Goal: Transaction & Acquisition: Purchase product/service

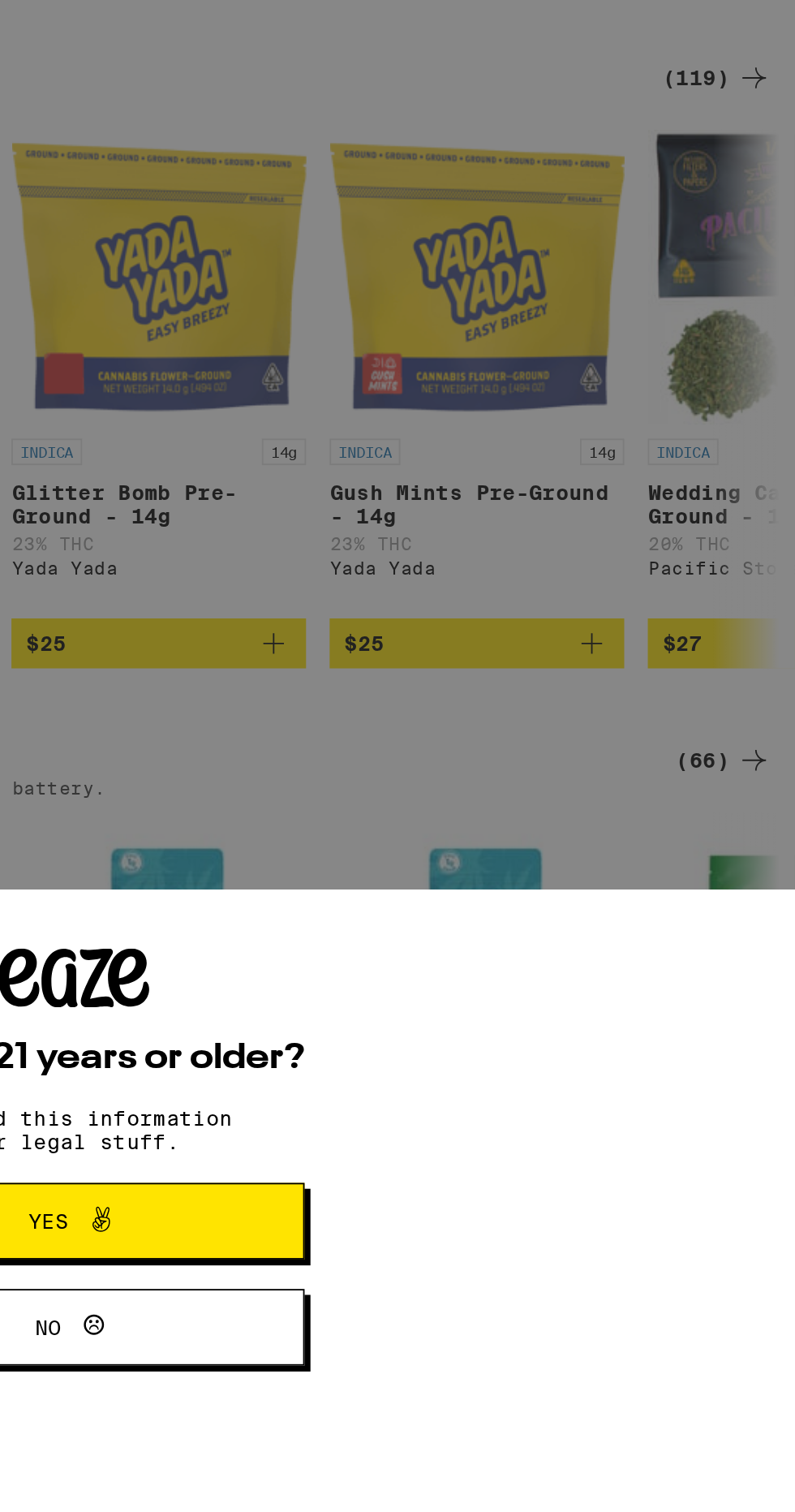
scroll to position [1090, 0]
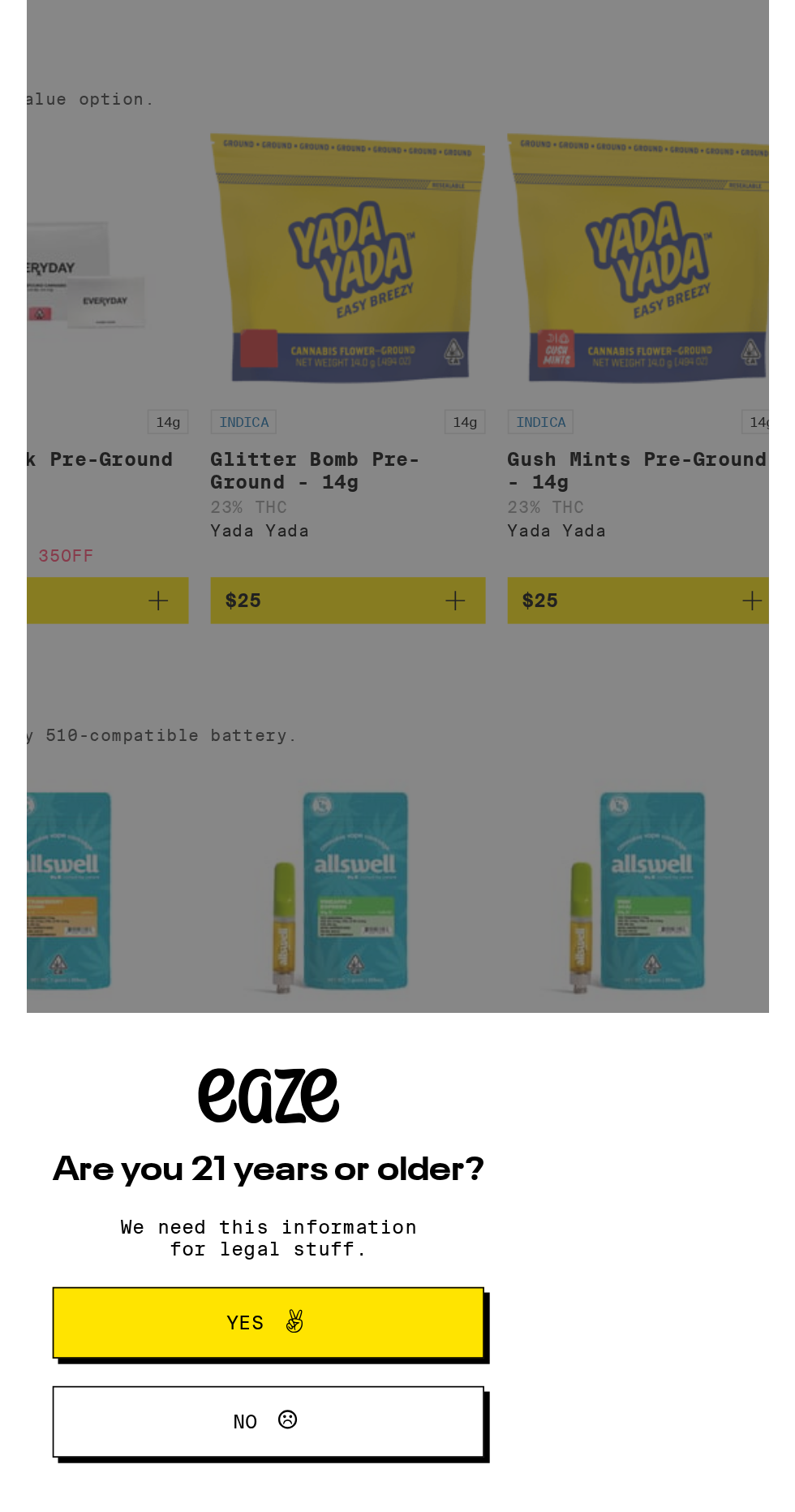
click at [479, 1497] on button "Yes" at bounding box center [398, 1507] width 255 height 42
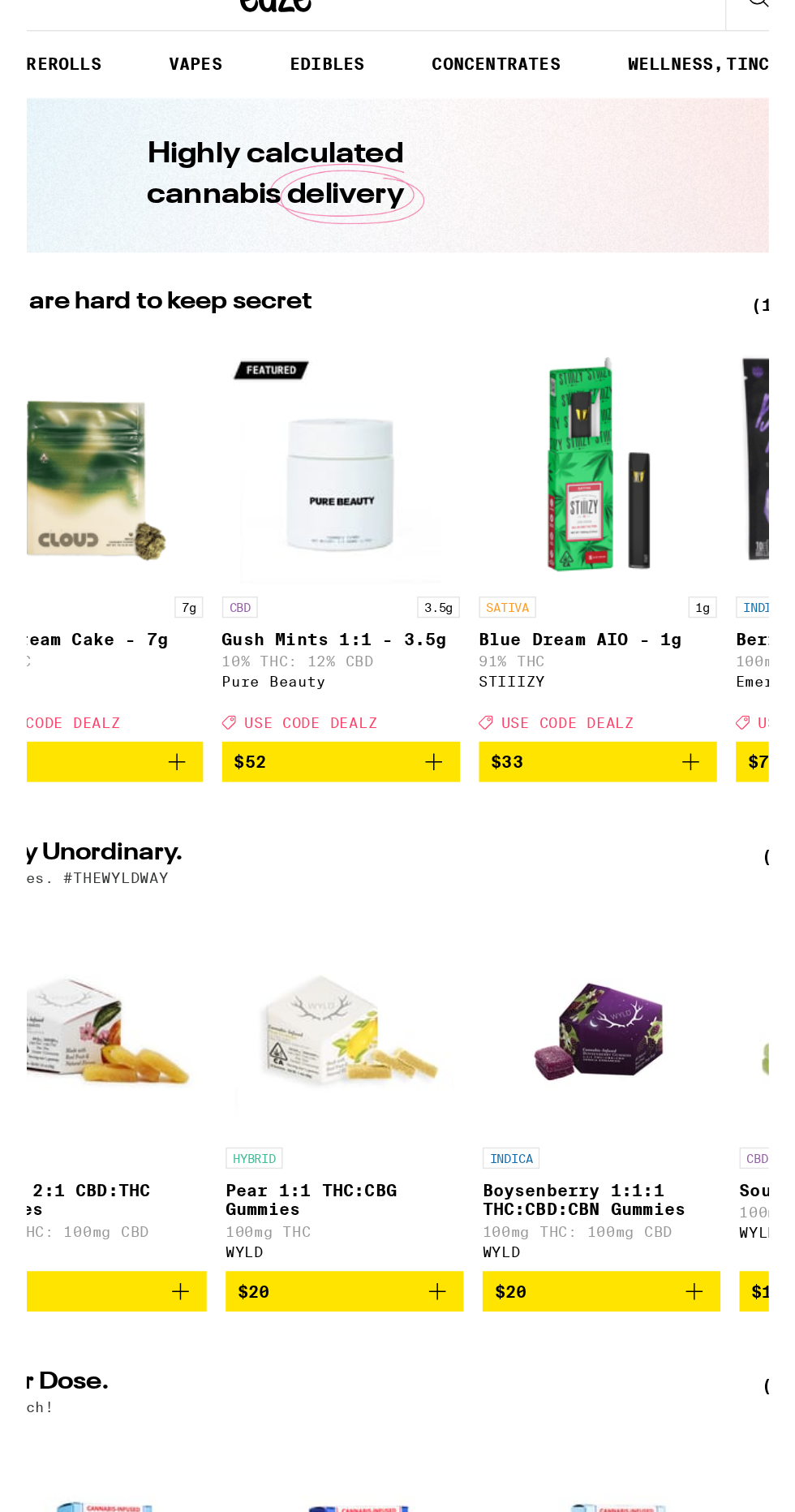
scroll to position [0, 234]
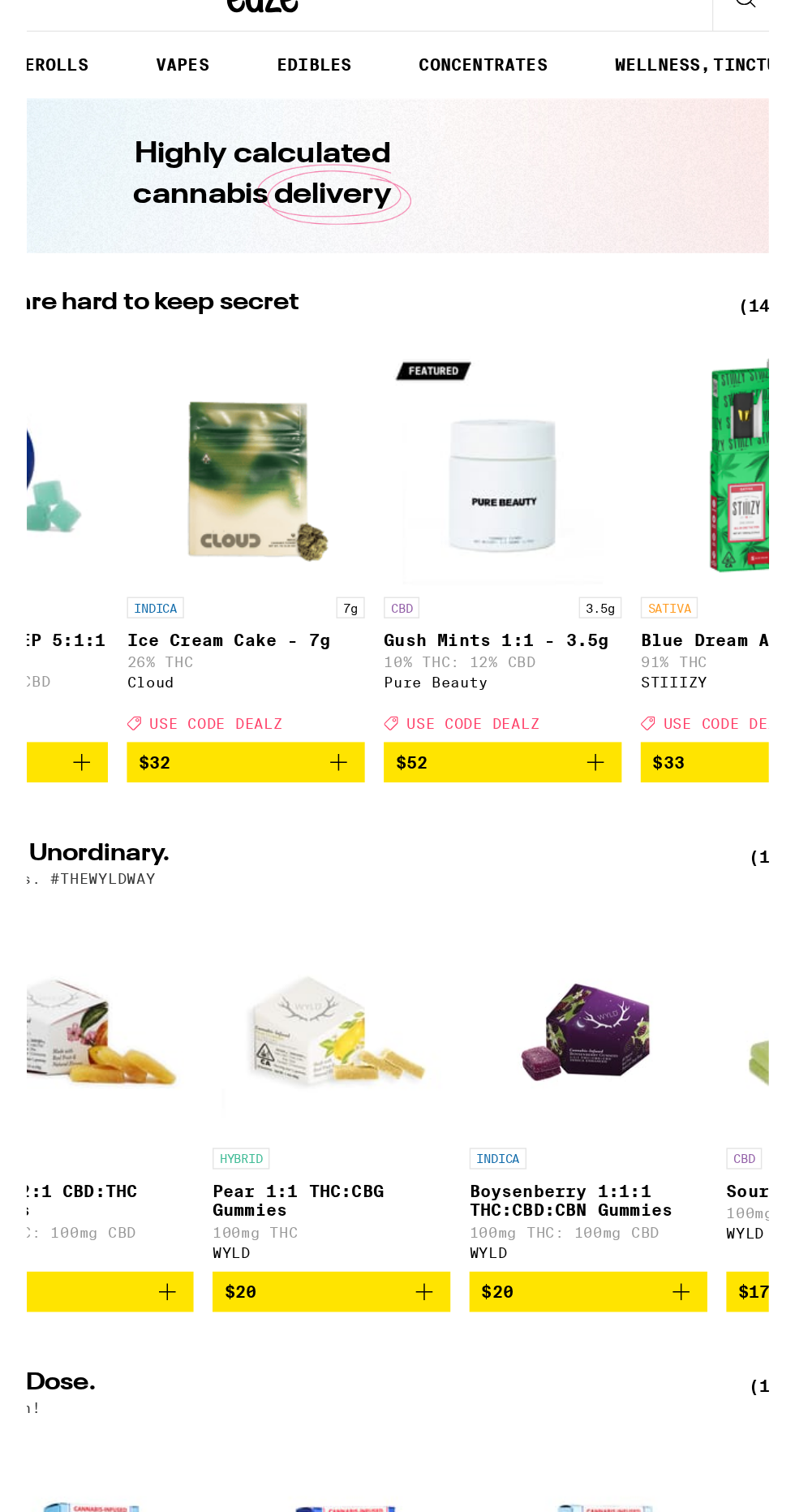
click at [399, 428] on img "Open page for Ice Cream Cake - 7g from Cloud" at bounding box center [387, 387] width 163 height 163
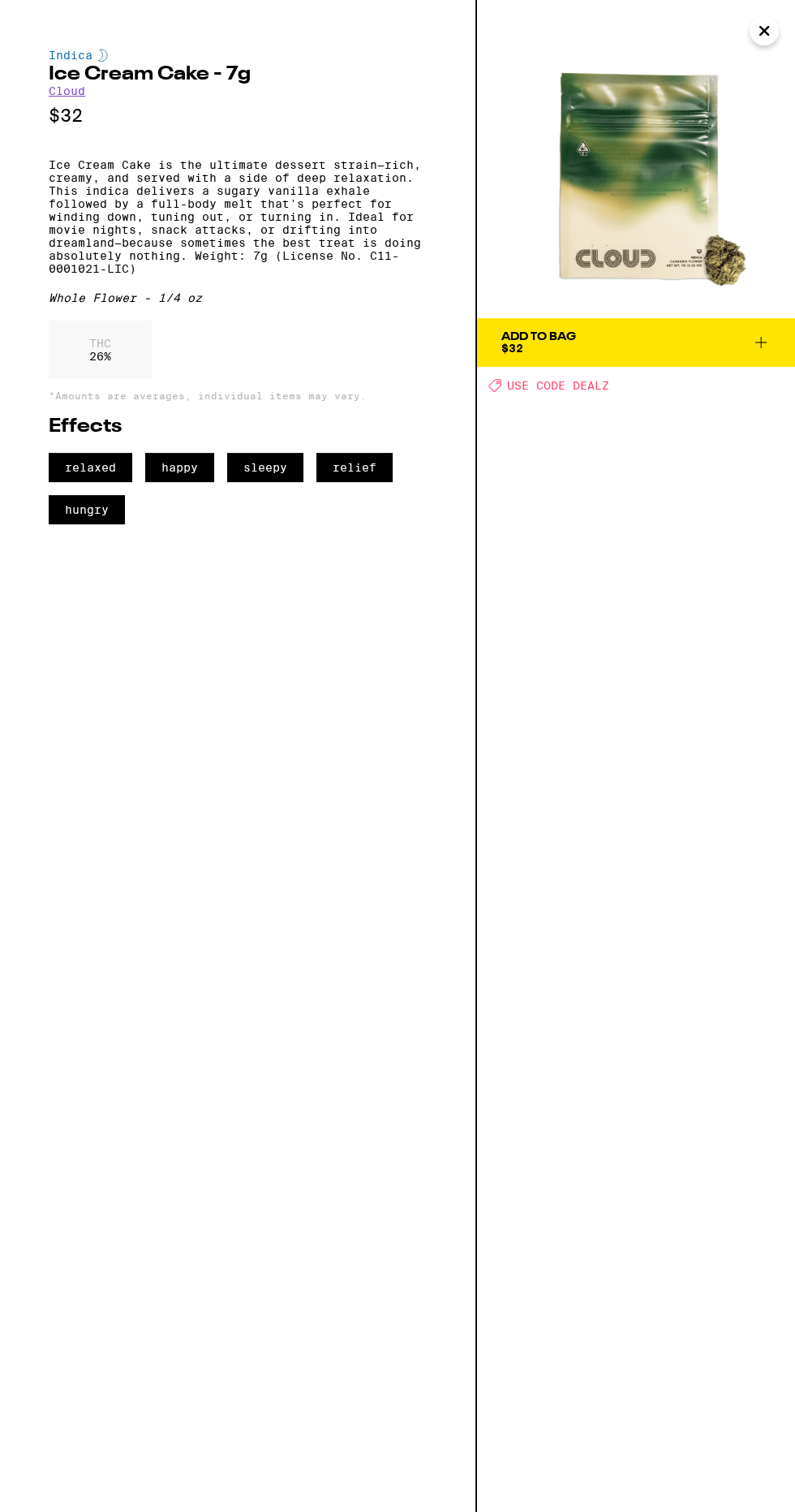
click at [765, 30] on icon "Close" at bounding box center [764, 30] width 8 height 8
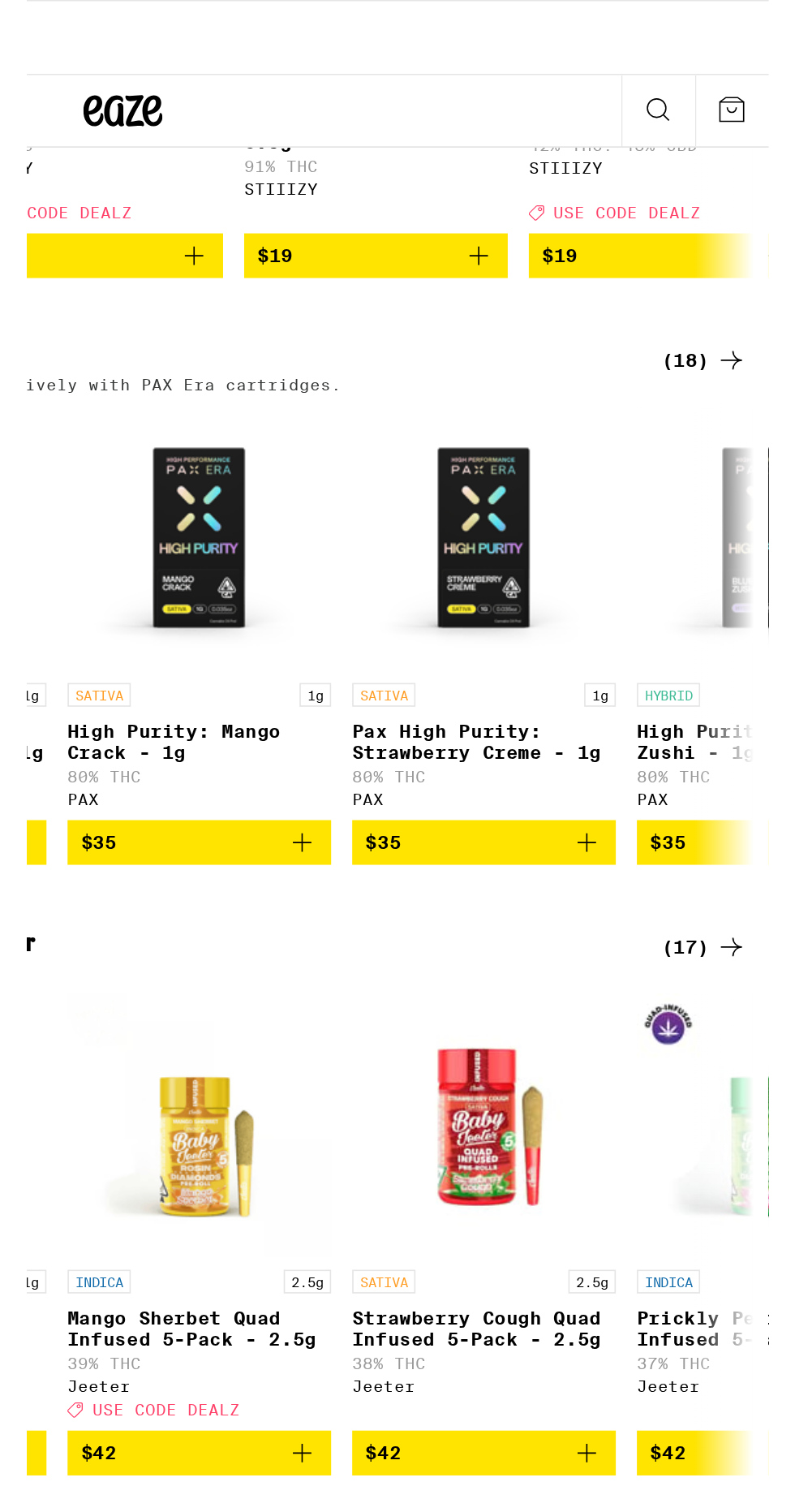
scroll to position [3060, 0]
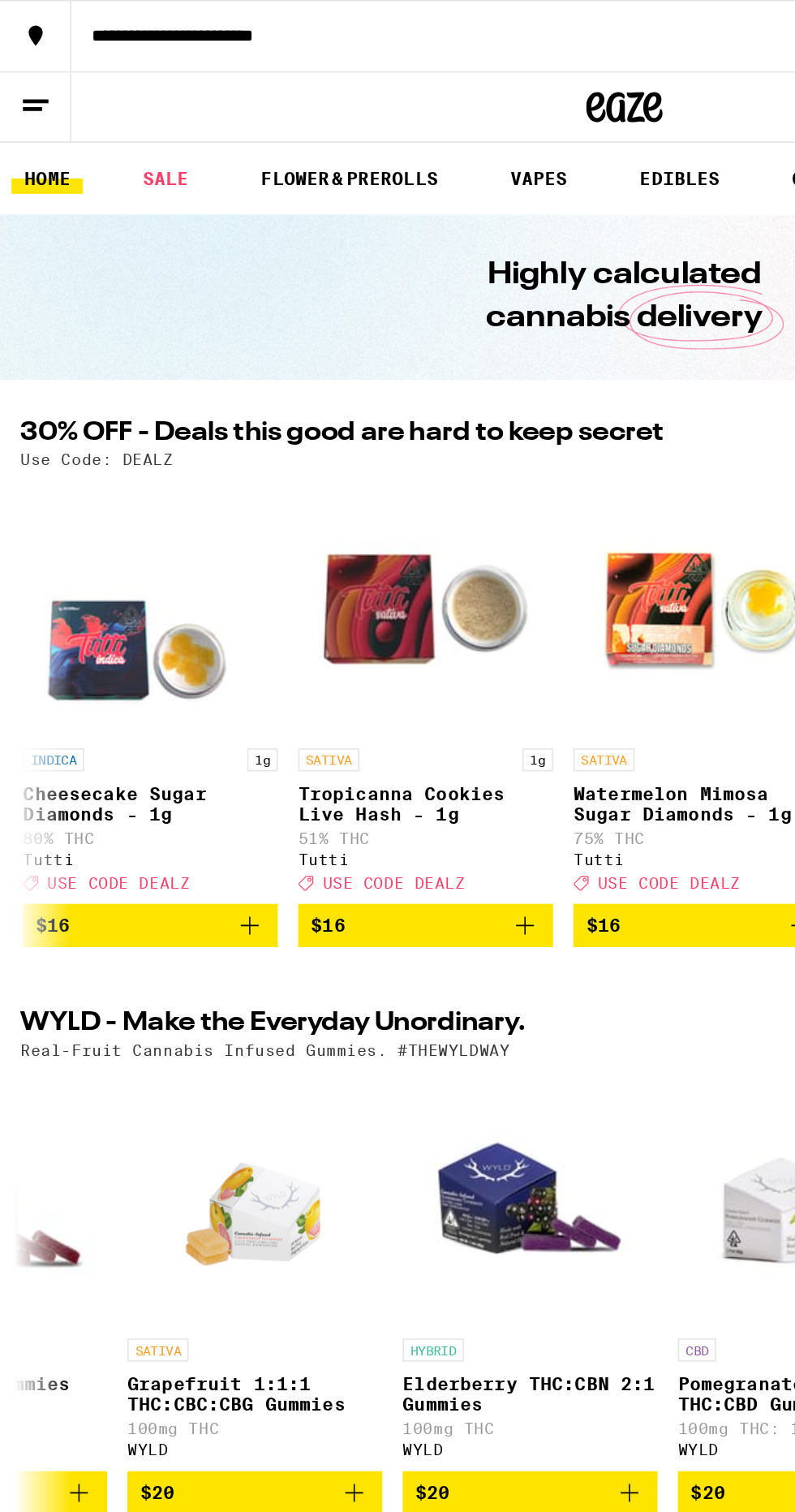
scroll to position [0, 222]
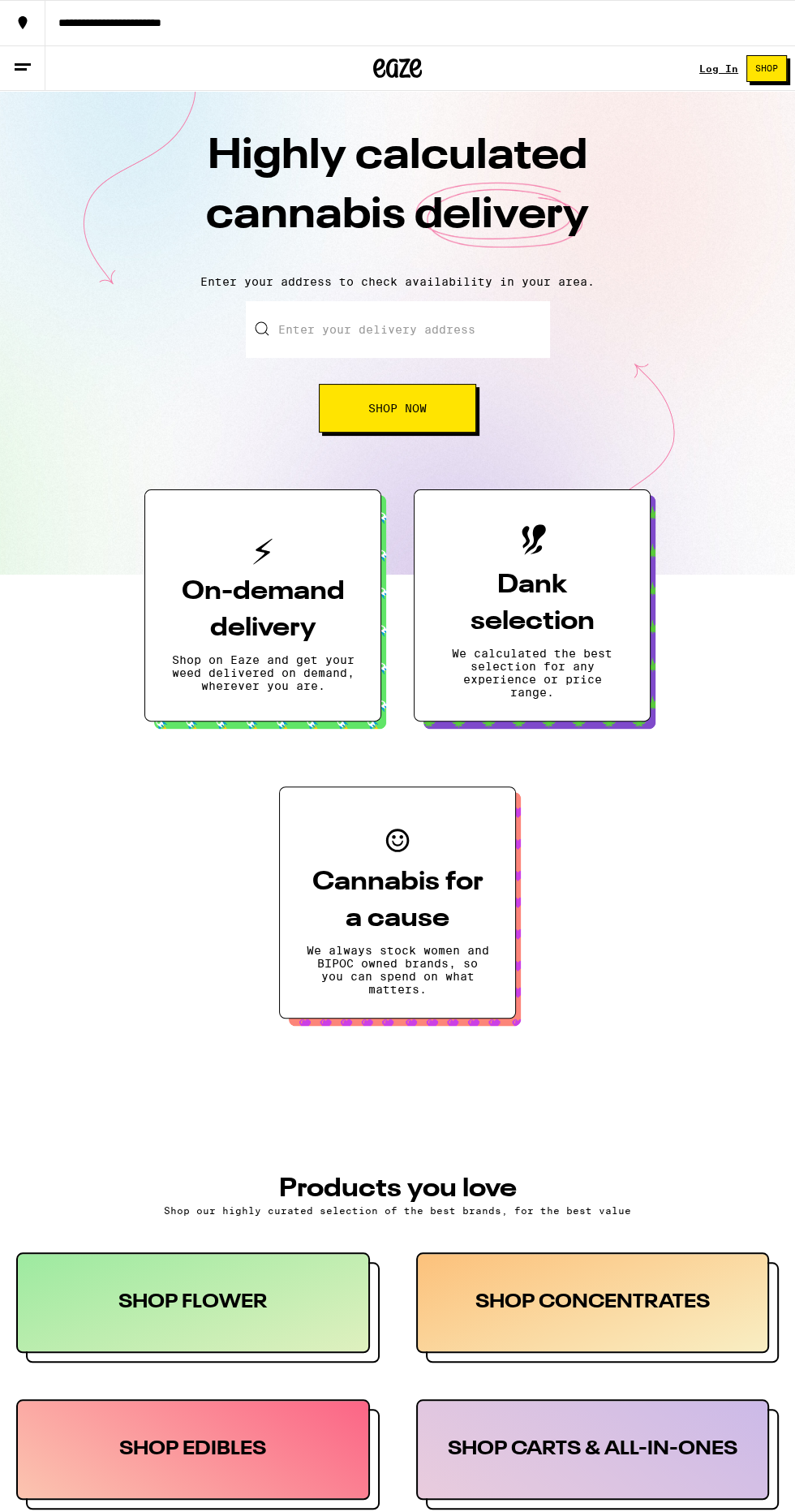
click at [491, 332] on input "Enter your delivery address" at bounding box center [398, 329] width 304 height 57
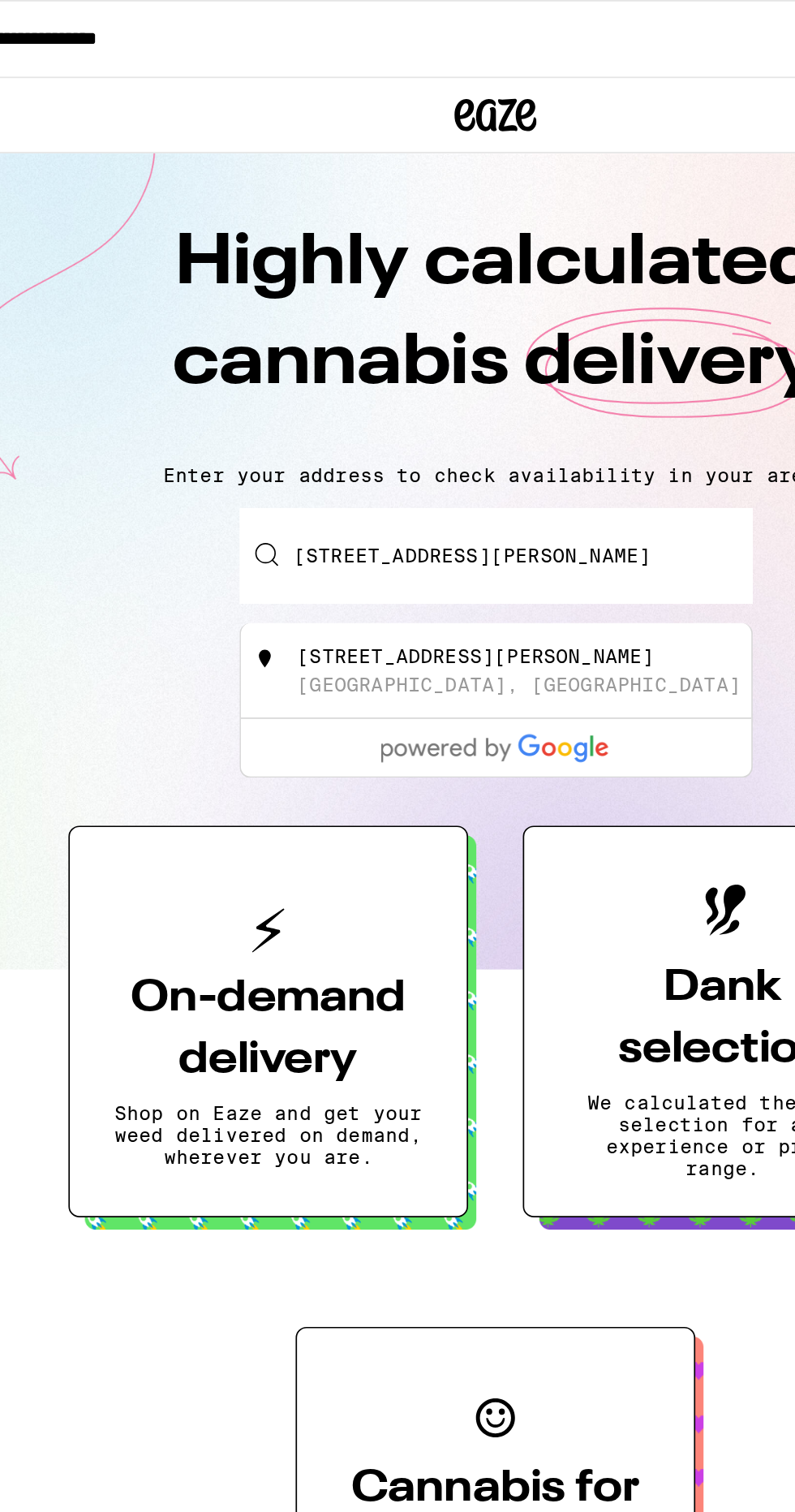
click at [405, 396] on div "[STREET_ADDRESS][PERSON_NAME]" at bounding box center [386, 388] width 211 height 13
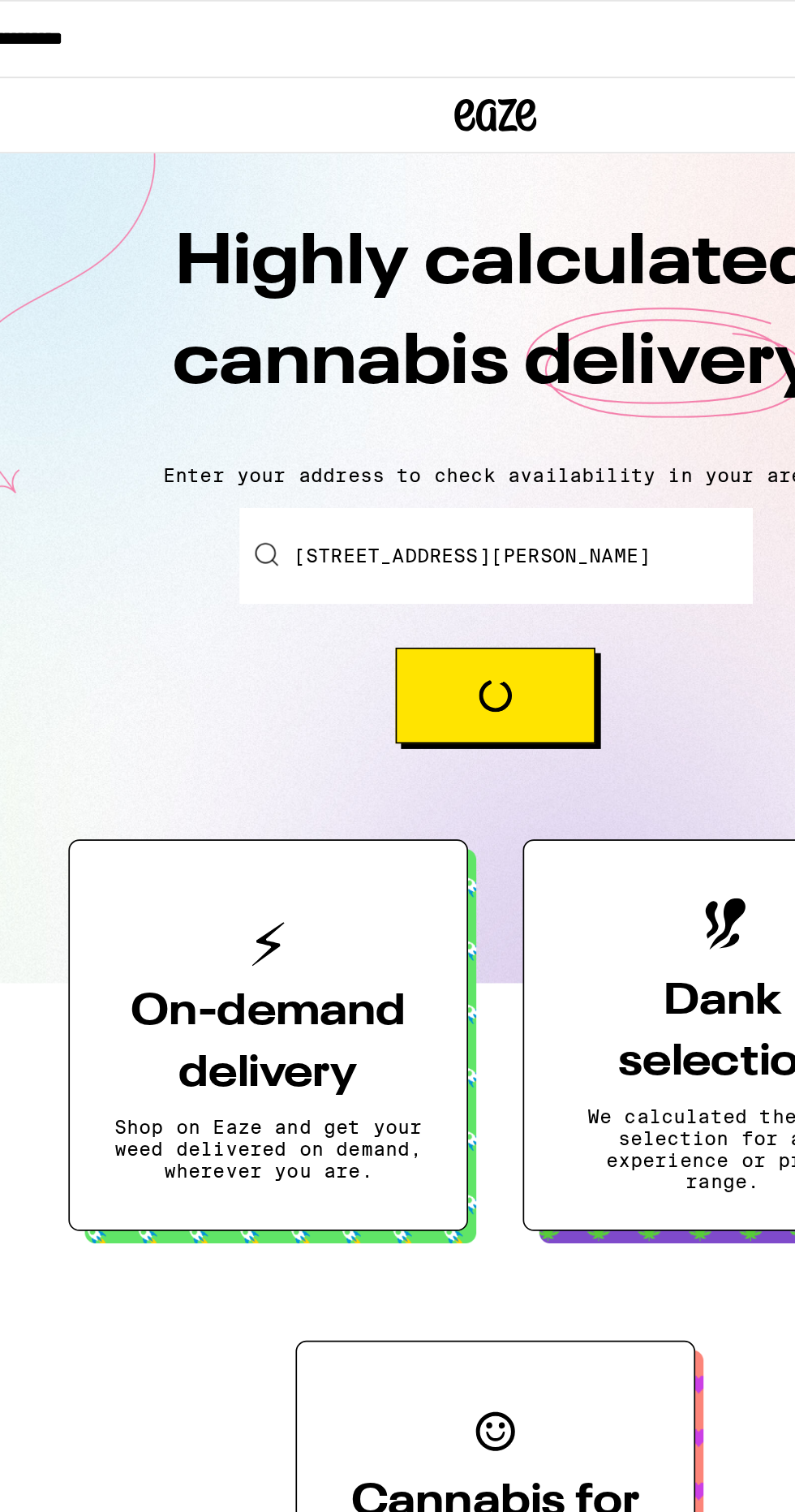
type input "1115 Sheetz Mill Road, Woodstock, VA"
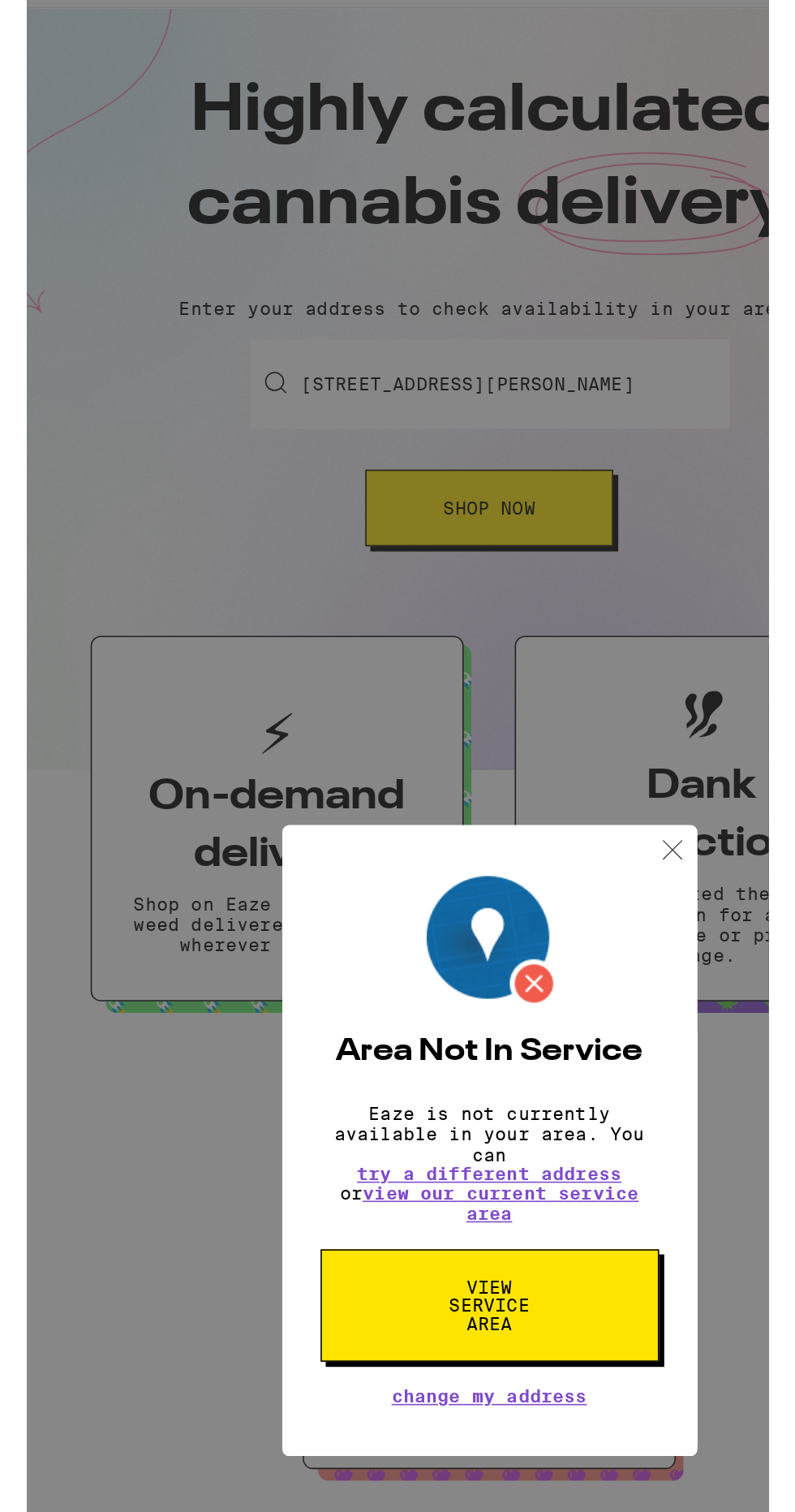
click at [470, 914] on button "View Service Area" at bounding box center [398, 914] width 215 height 71
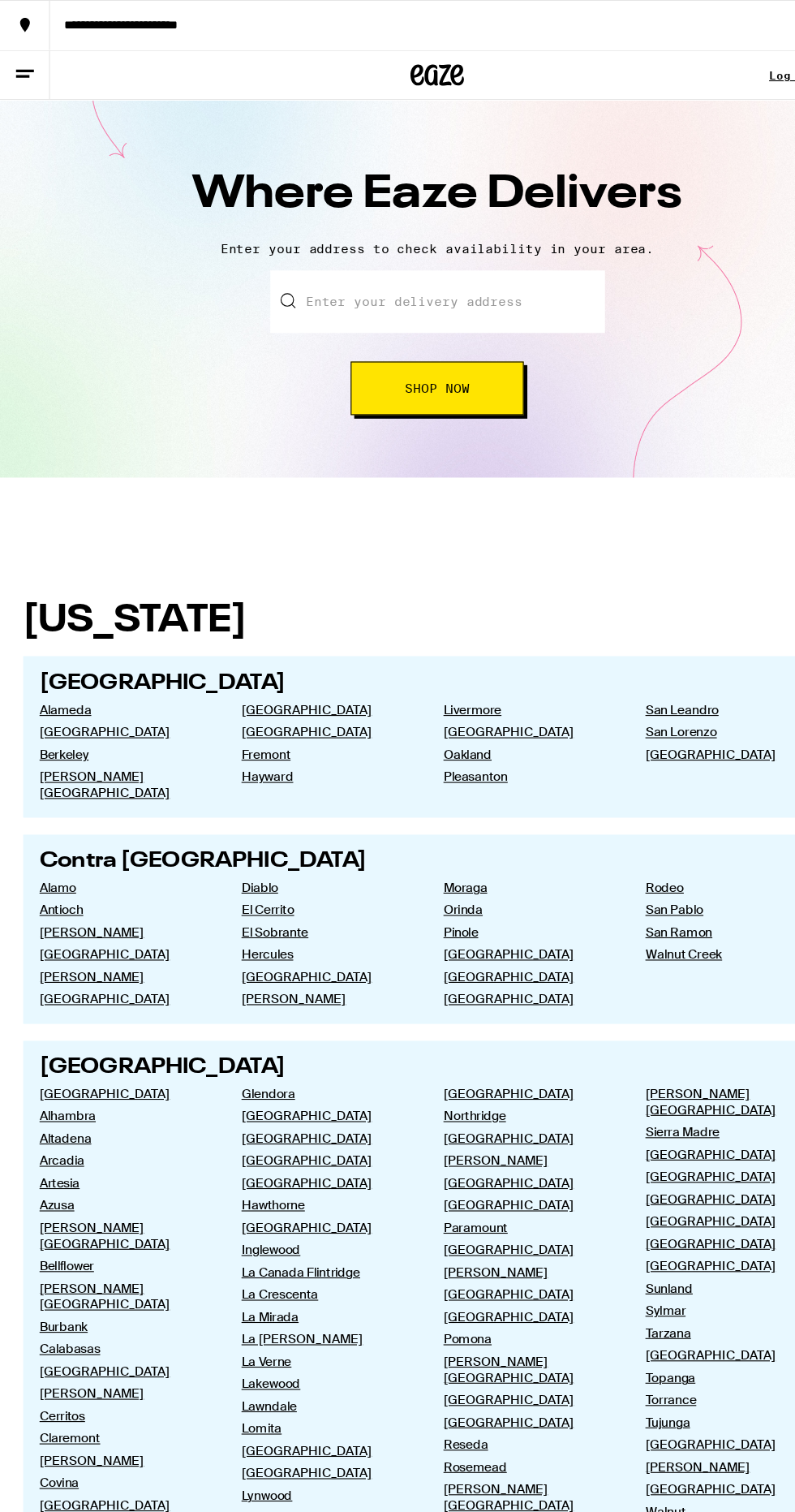
click at [32, 80] on button at bounding box center [23, 69] width 45 height 45
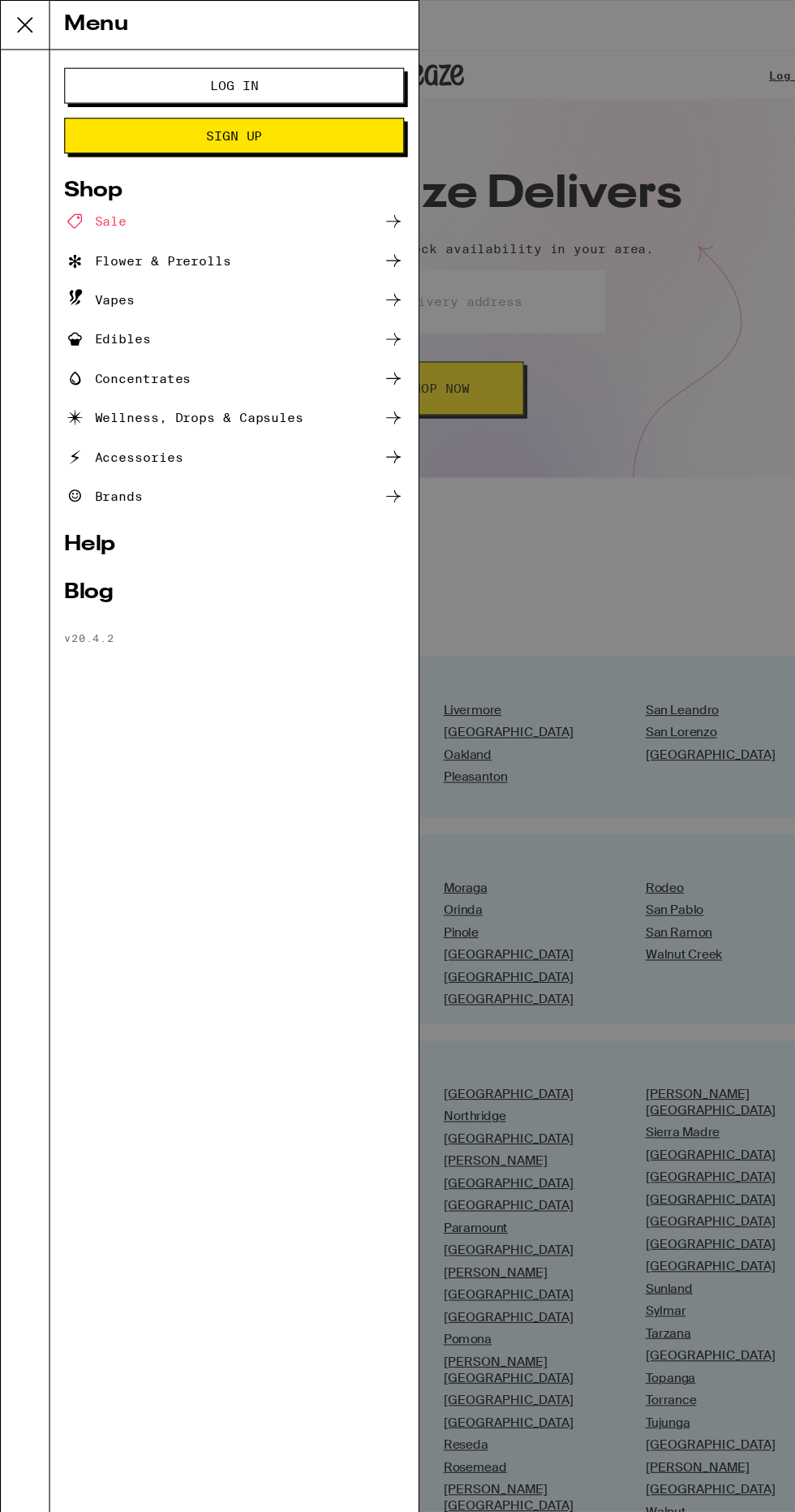
click at [272, 267] on div "Vapes" at bounding box center [213, 272] width 309 height 20
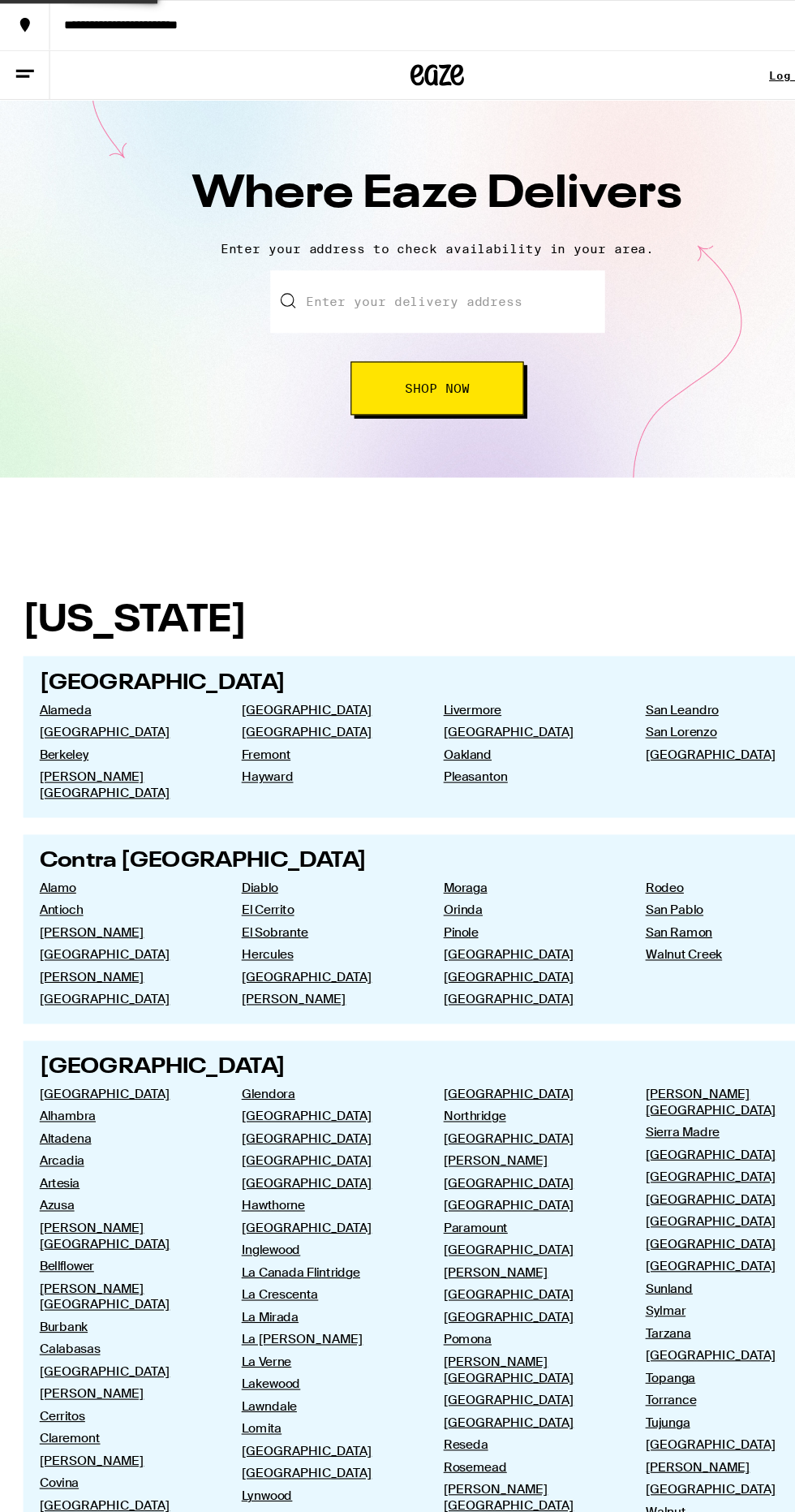
click at [263, 233] on p "Enter your address to check availability in your area." at bounding box center [398, 226] width 763 height 13
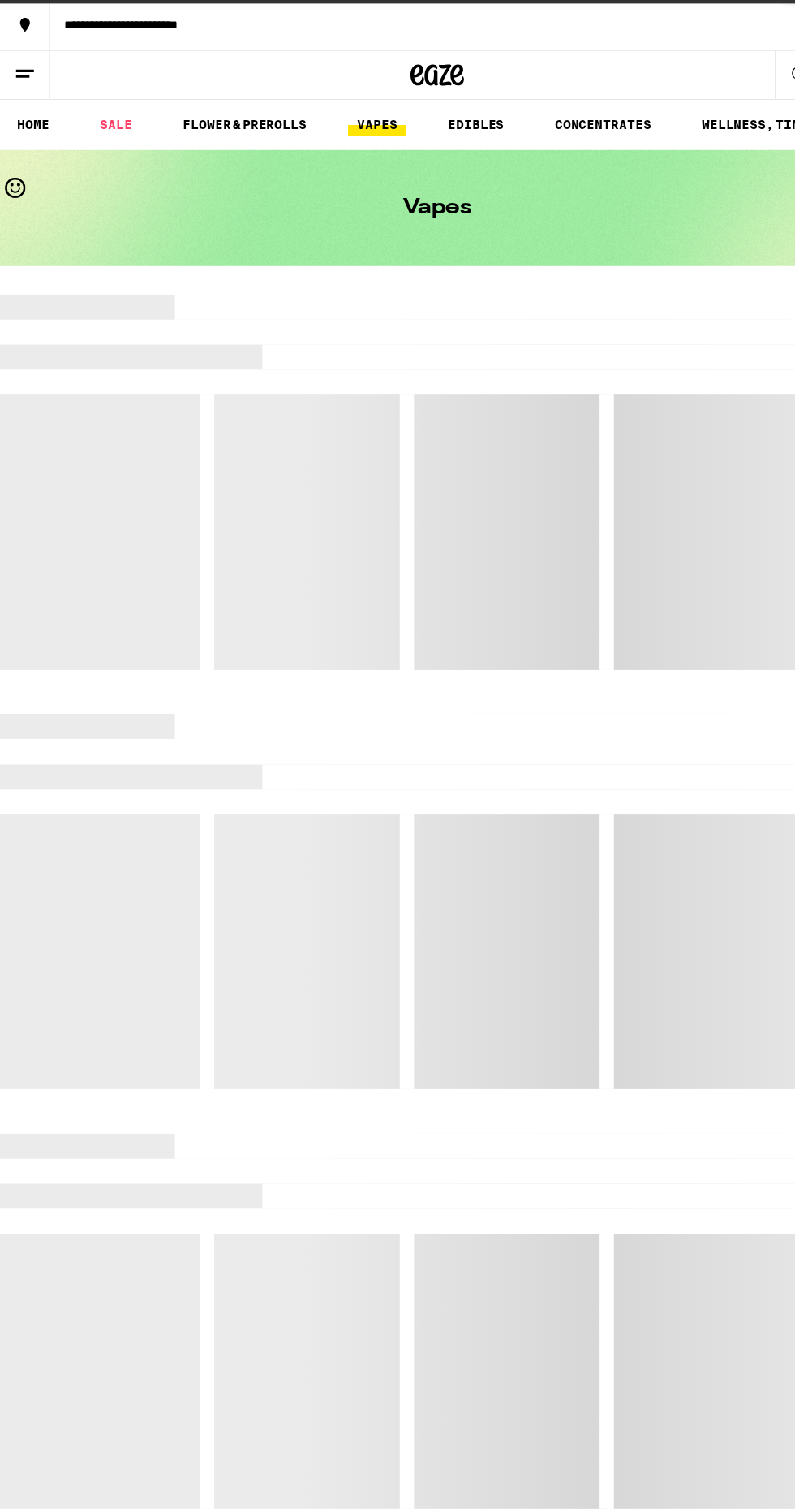
click at [23, 66] on icon at bounding box center [23, 68] width 20 height 20
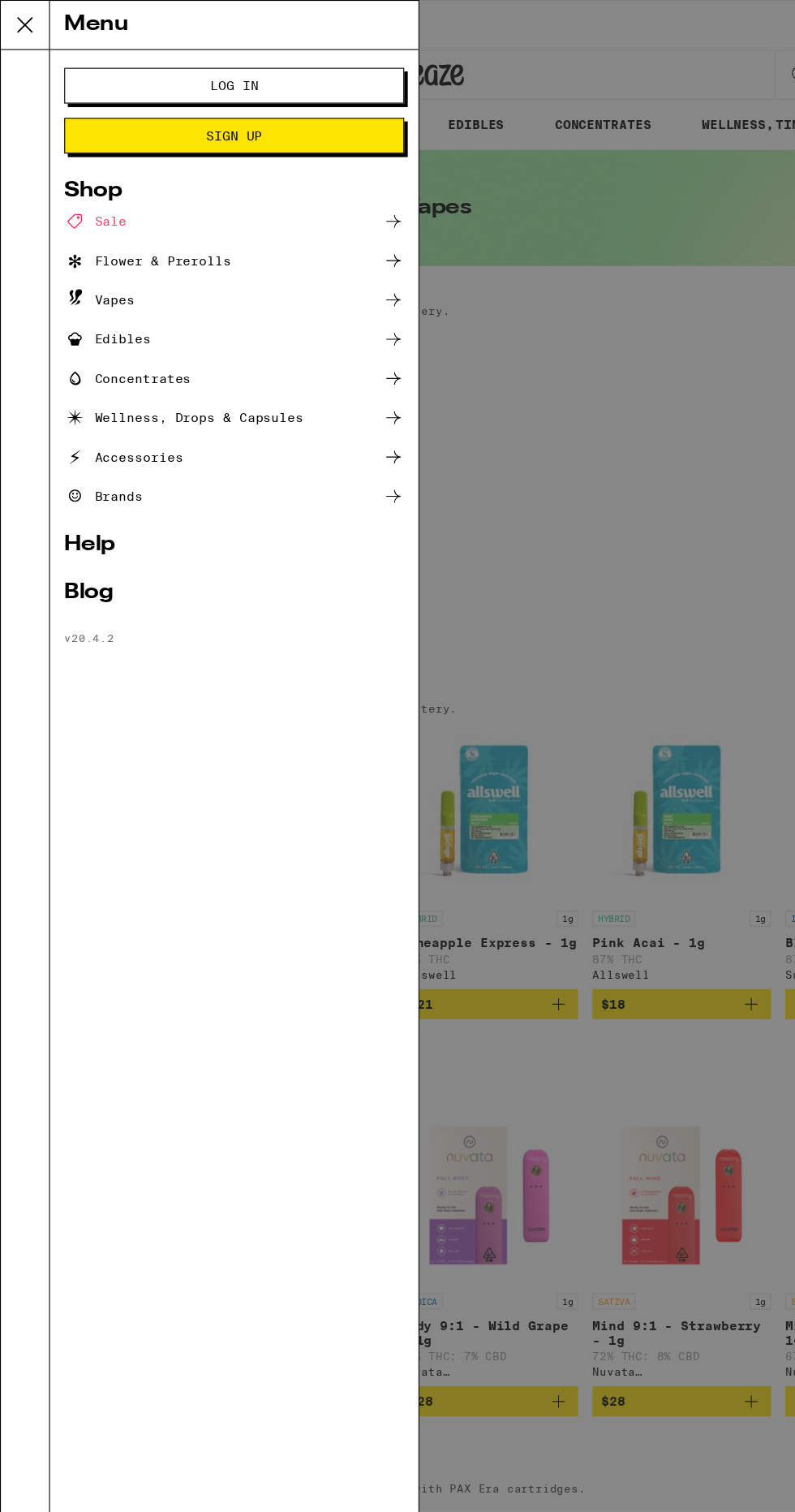
click at [219, 234] on div "Flower & Prerolls" at bounding box center [213, 237] width 309 height 20
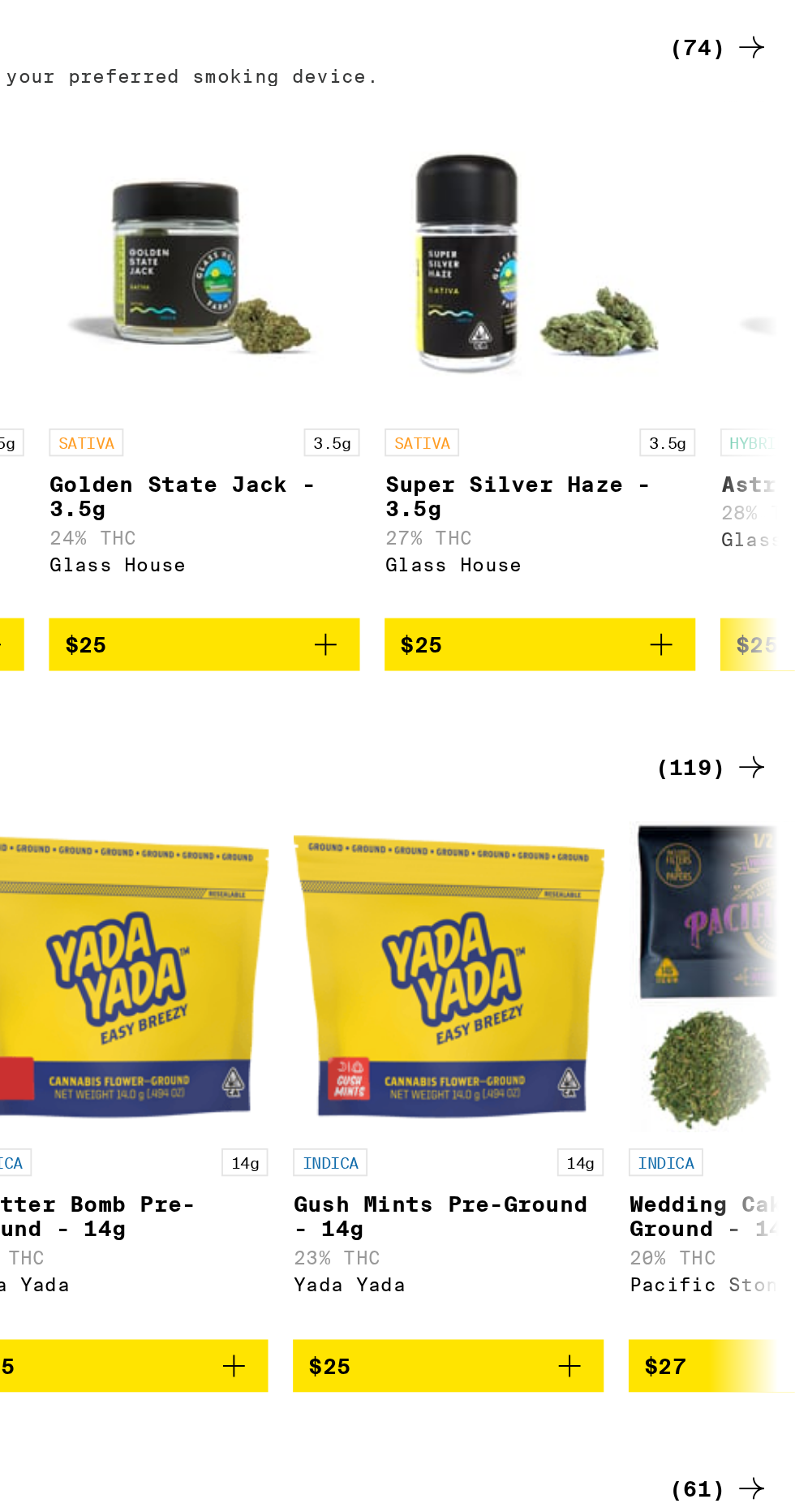
scroll to position [0, 3112]
click at [700, 399] on img "Open page for Super Silver Haze - 3.5g from Glass House" at bounding box center [662, 377] width 163 height 163
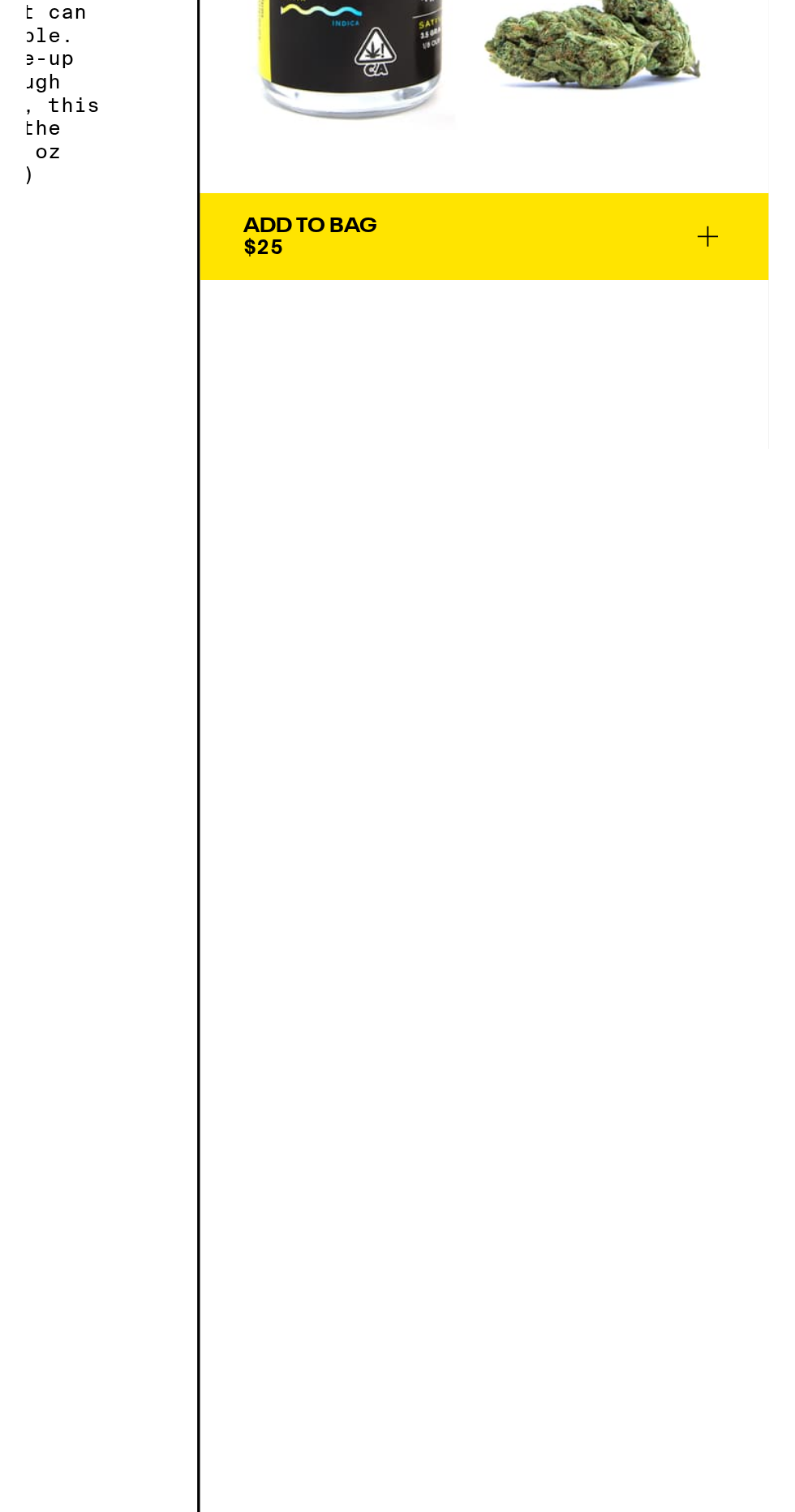
click at [768, 339] on icon at bounding box center [761, 343] width 20 height 20
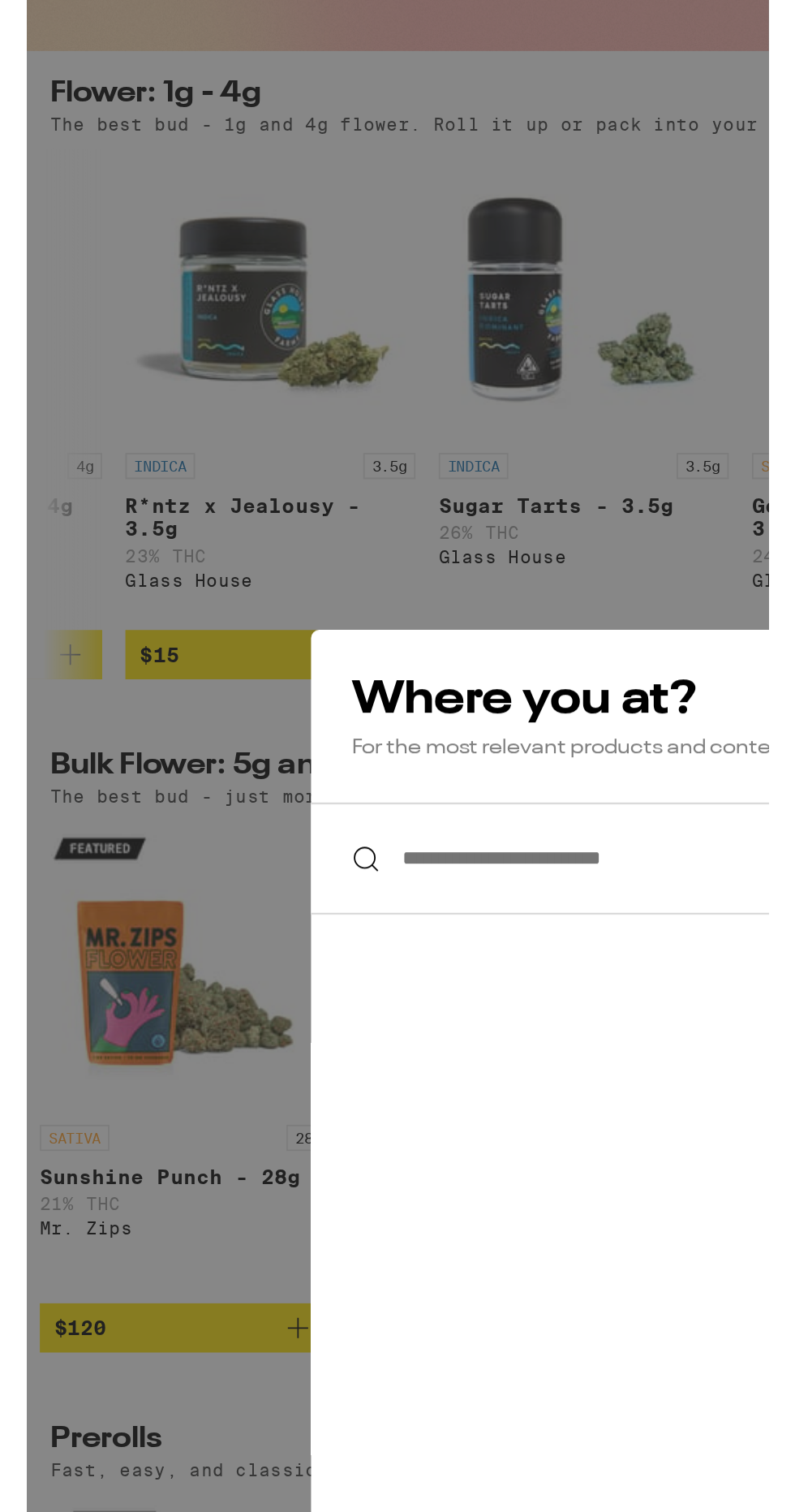
click at [331, 698] on input "**********" at bounding box center [397, 693] width 477 height 63
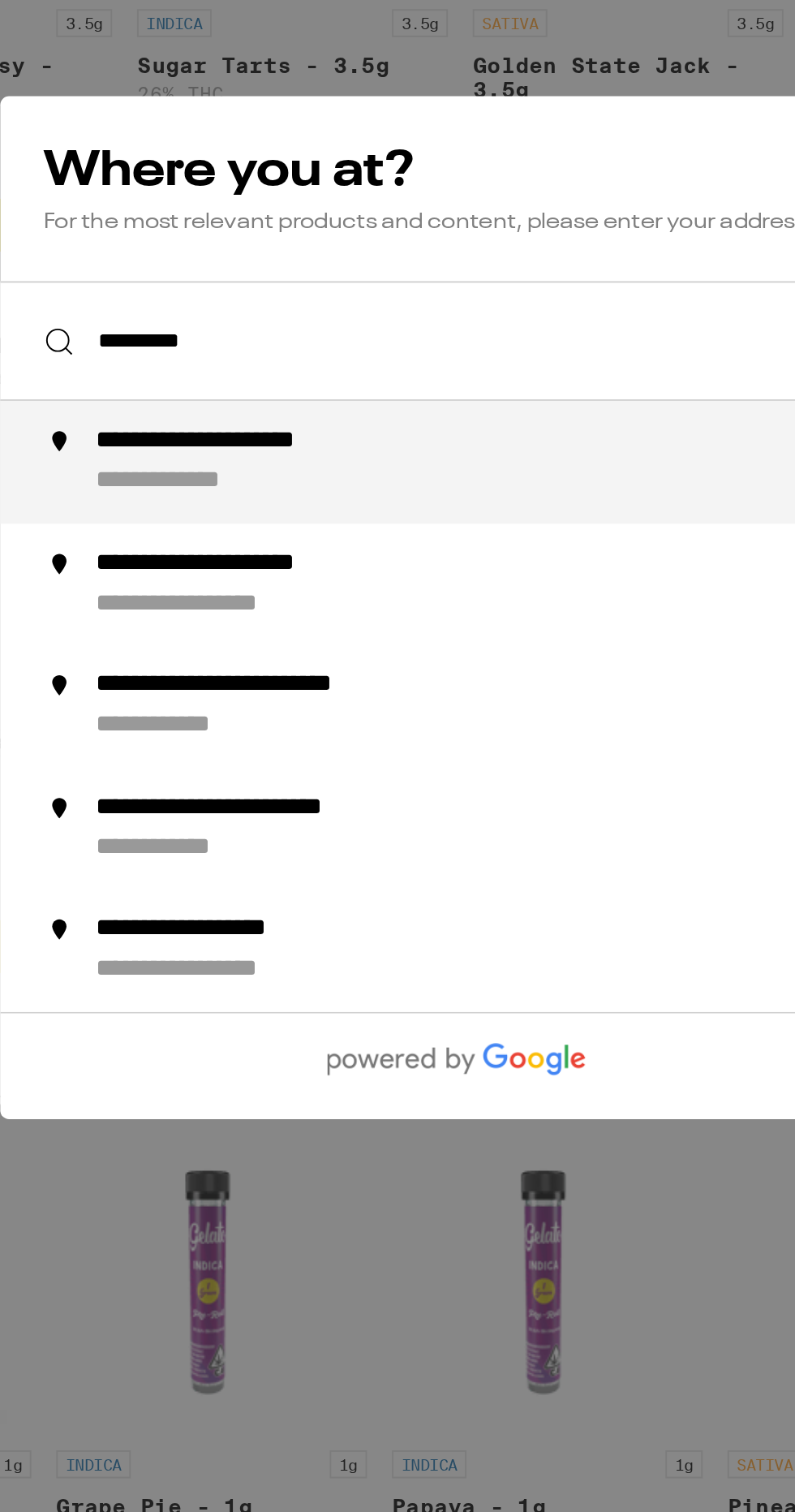
click at [441, 701] on div "**********" at bounding box center [430, 703] width 442 height 38
type input "**********"
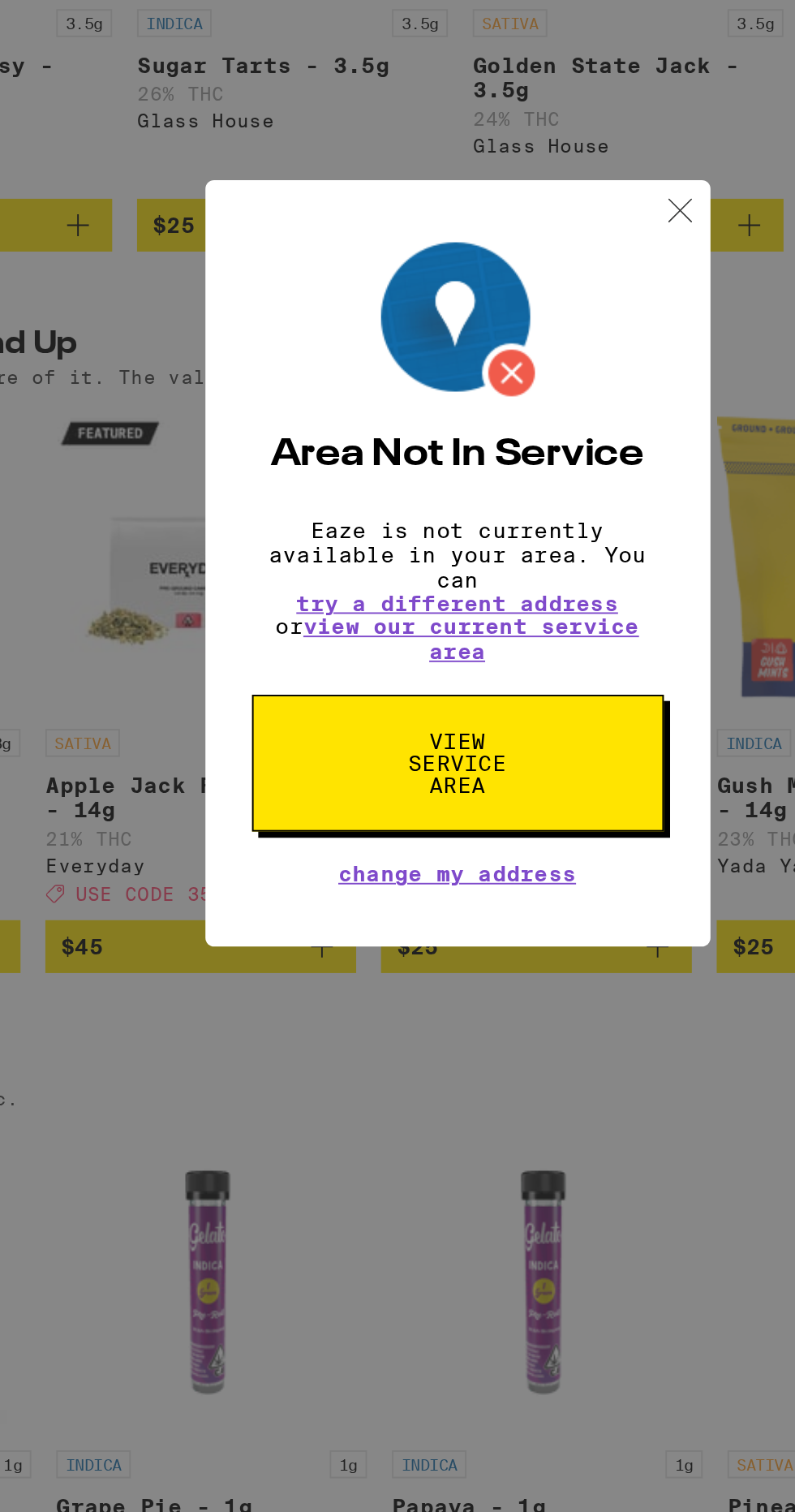
click at [514, 565] on img at bounding box center [514, 571] width 21 height 21
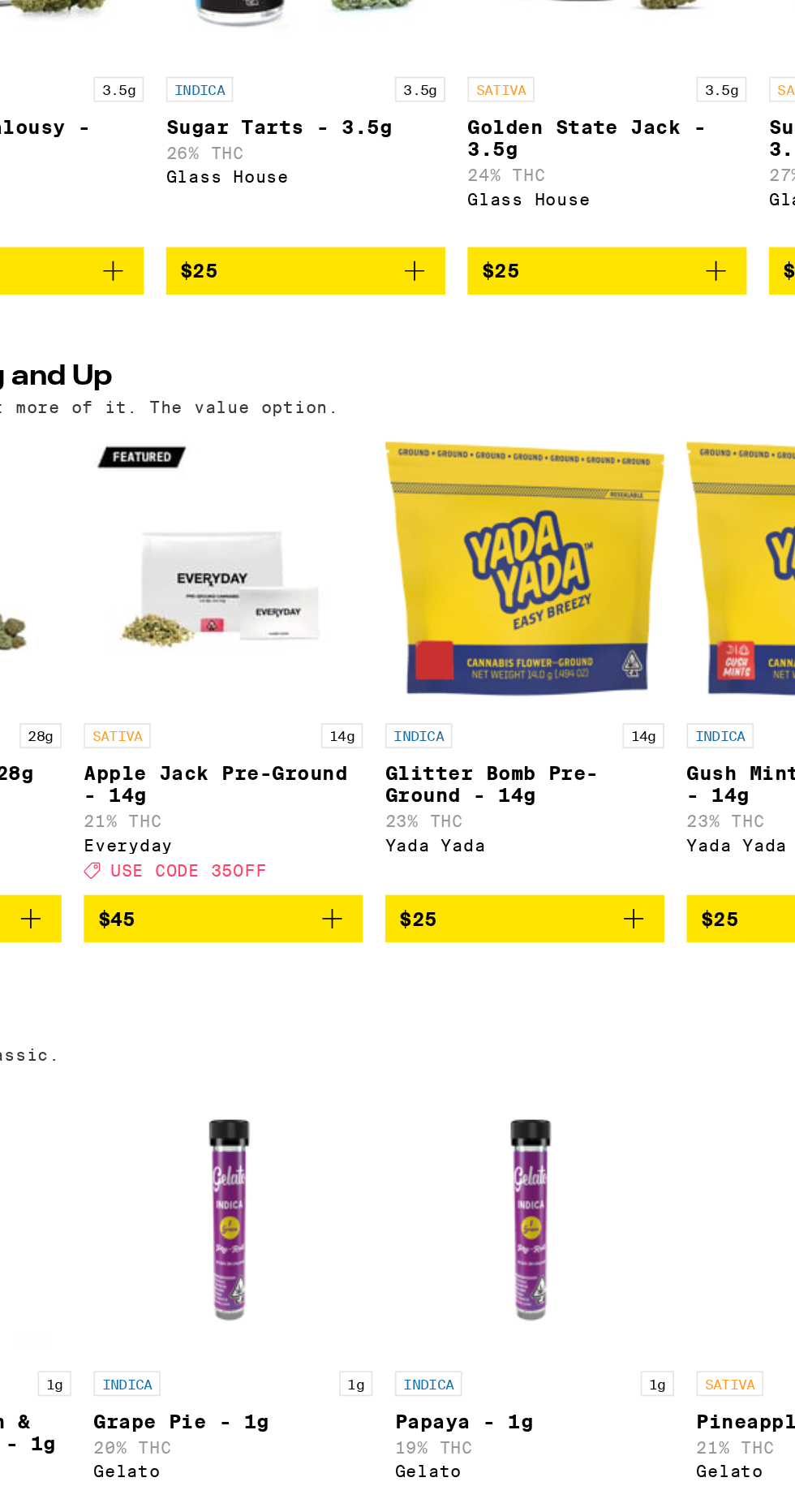
scroll to position [0, 4]
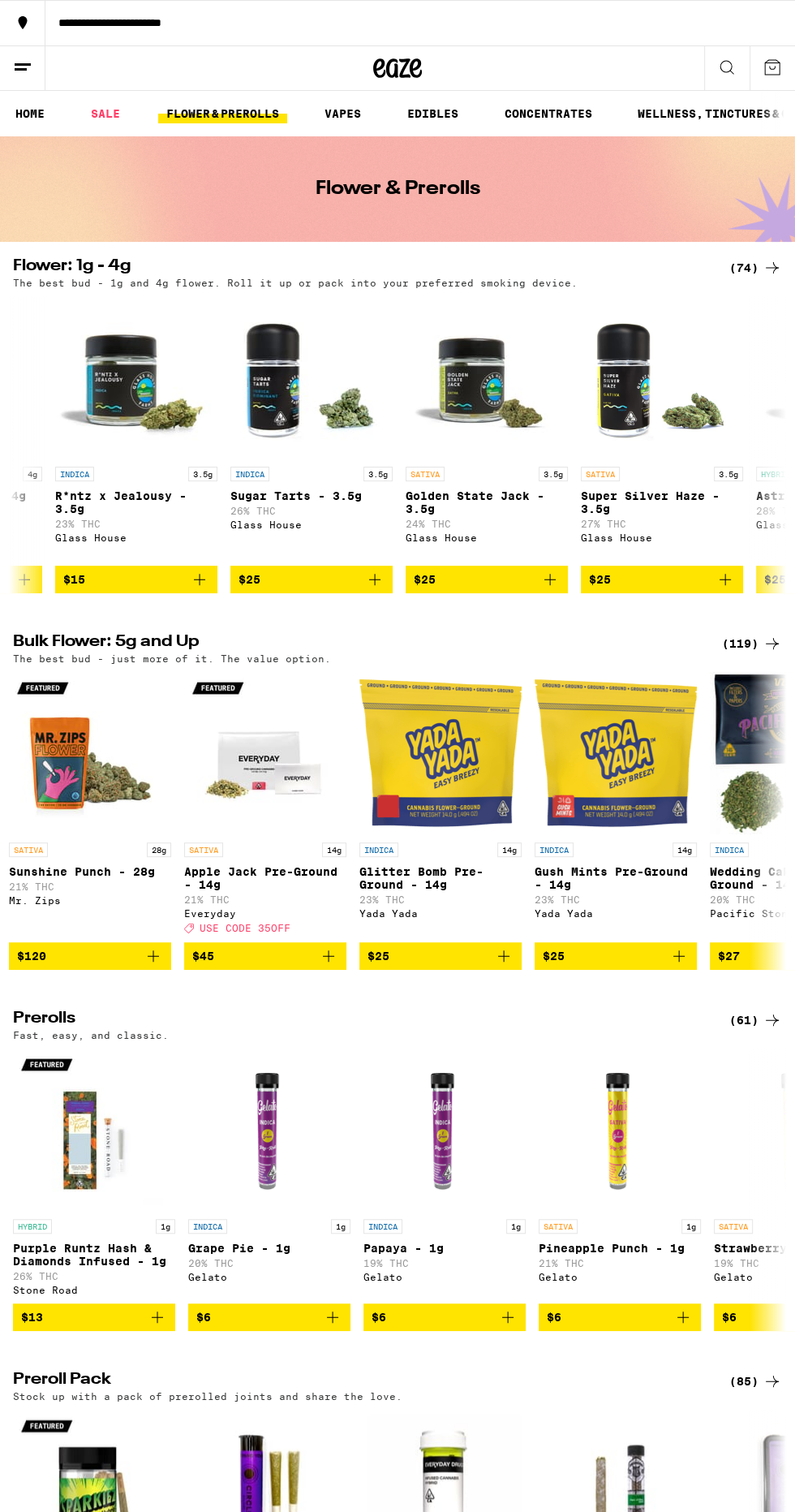
click at [24, 66] on icon at bounding box center [23, 68] width 20 height 20
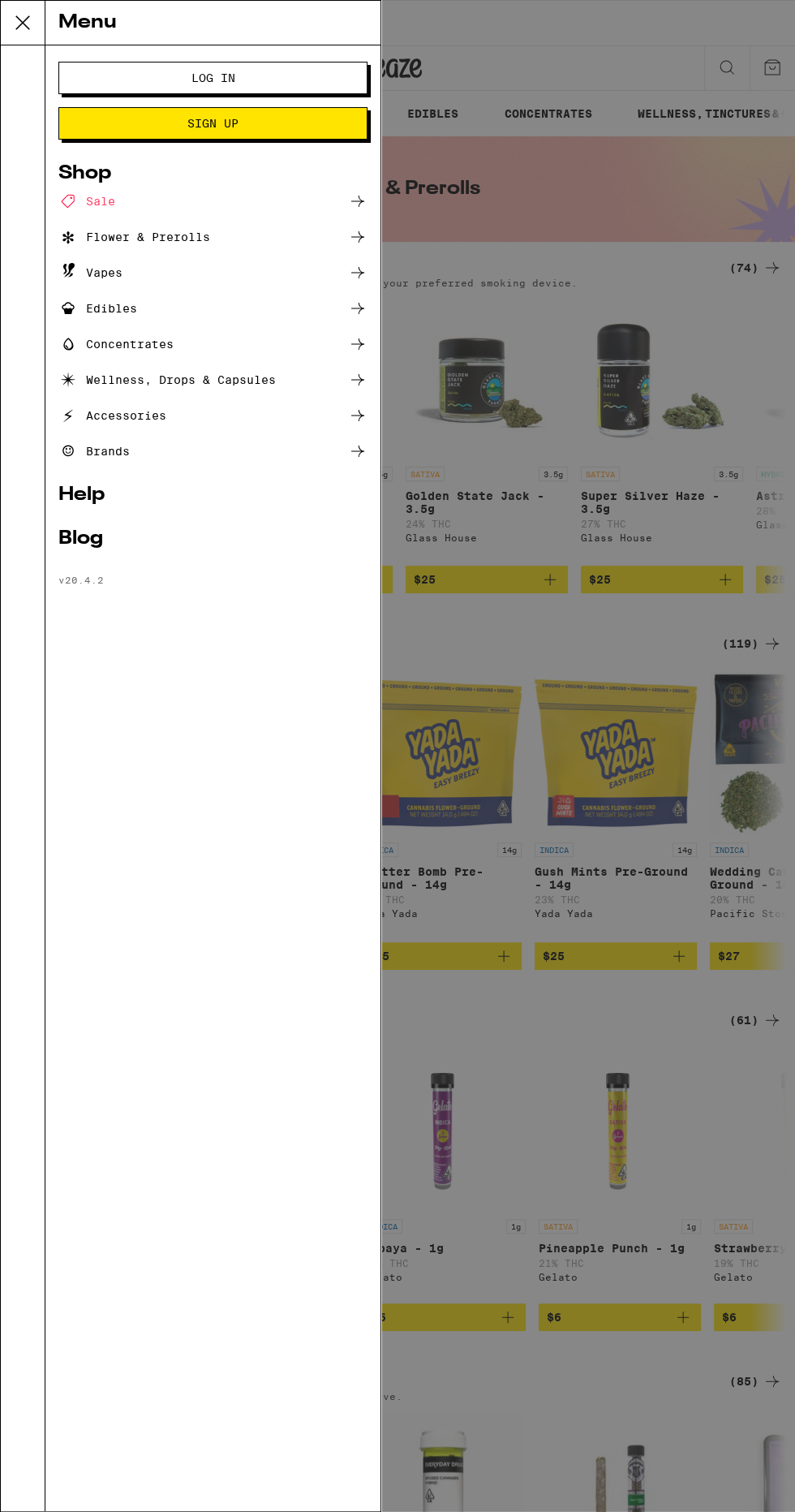
click at [283, 541] on div "Blog" at bounding box center [213, 539] width 309 height 20
